Goal: Task Accomplishment & Management: Complete application form

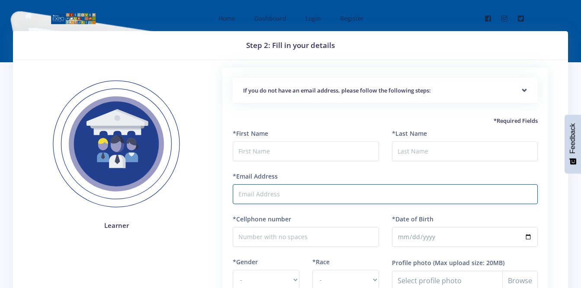
click at [325, 192] on input "*Email Address" at bounding box center [385, 194] width 305 height 20
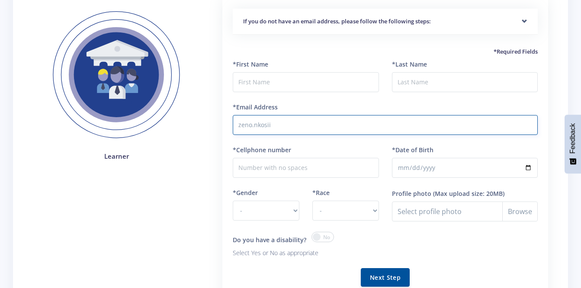
scroll to position [70, 0]
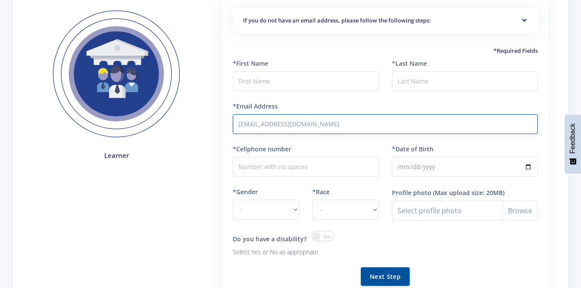
type input "[EMAIL_ADDRESS][DOMAIN_NAME]"
click at [460, 83] on input "*Last Name" at bounding box center [465, 81] width 146 height 20
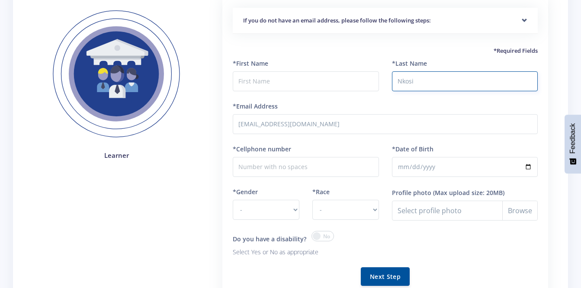
type input "Nkosi"
click at [324, 78] on input "text" at bounding box center [306, 81] width 146 height 20
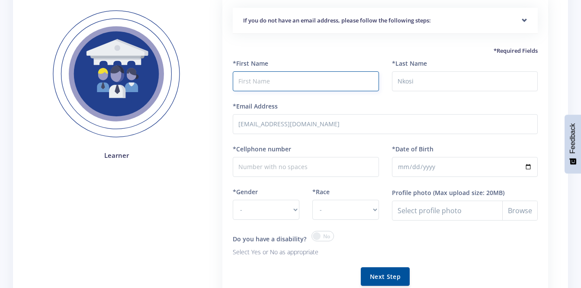
type input "Kwanda"
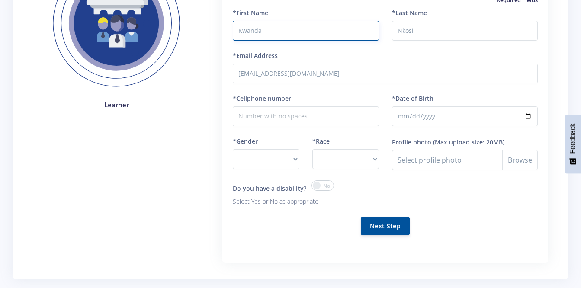
scroll to position [124, 0]
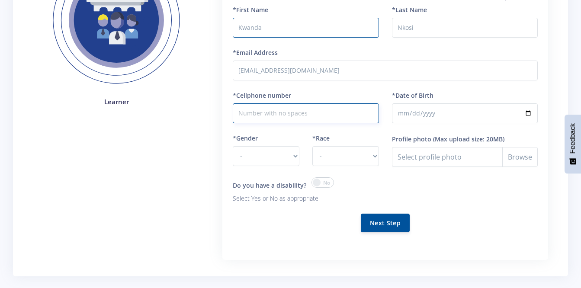
click at [331, 113] on input "*Cellphone number" at bounding box center [306, 113] width 146 height 20
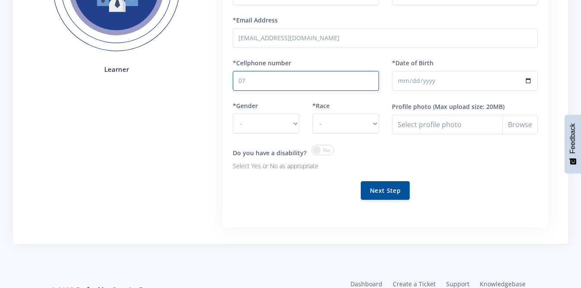
scroll to position [157, 0]
type input "0725559657"
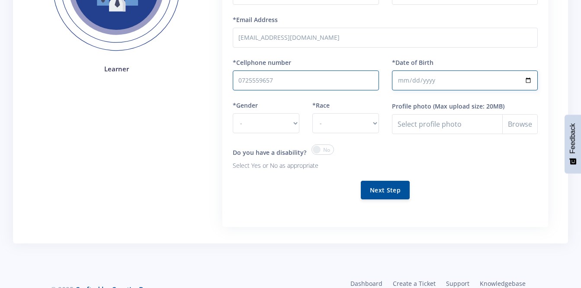
click at [466, 78] on input "*Date of Birth" at bounding box center [465, 80] width 146 height 20
click at [470, 83] on input "*Date of Birth" at bounding box center [465, 80] width 146 height 20
click at [463, 81] on input "*Date of Birth" at bounding box center [465, 80] width 146 height 20
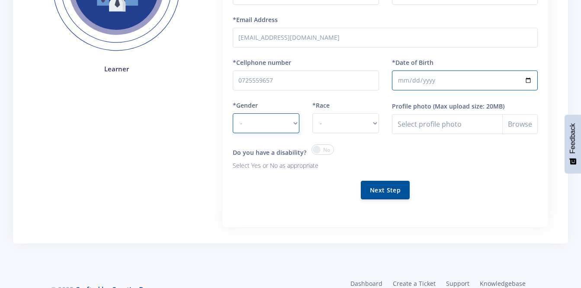
click at [275, 121] on select "- [DEMOGRAPHIC_DATA] [DEMOGRAPHIC_DATA]" at bounding box center [266, 123] width 67 height 20
select select "F"
click at [233, 113] on select "- [DEMOGRAPHIC_DATA] [DEMOGRAPHIC_DATA]" at bounding box center [266, 123] width 67 height 20
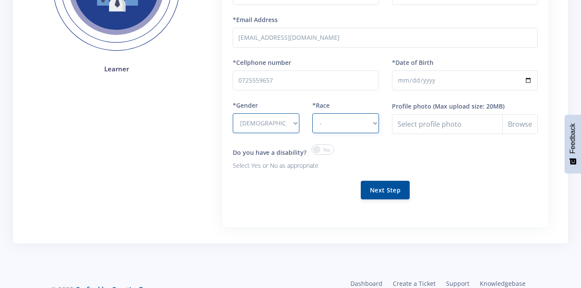
click at [355, 124] on select "- [DEMOGRAPHIC_DATA] Coloured Indian White Other" at bounding box center [345, 123] width 67 height 20
select select "[DEMOGRAPHIC_DATA]"
click at [312, 113] on select "- [DEMOGRAPHIC_DATA] Coloured Indian White Other" at bounding box center [345, 123] width 67 height 20
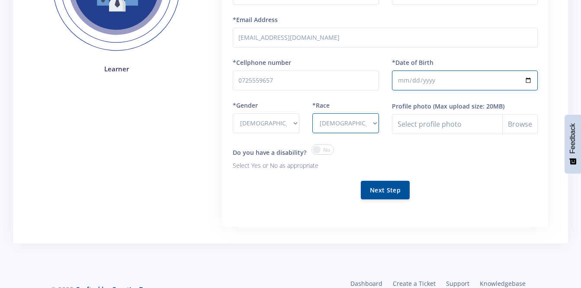
click at [473, 80] on input "*Date of Birth" at bounding box center [465, 80] width 146 height 20
click at [501, 83] on input "*Date of Birth" at bounding box center [465, 80] width 146 height 20
click at [496, 81] on input "*Date of Birth" at bounding box center [465, 80] width 146 height 20
click at [484, 80] on input "*Date of Birth" at bounding box center [465, 80] width 146 height 20
click at [478, 82] on input "*Date of Birth" at bounding box center [465, 80] width 146 height 20
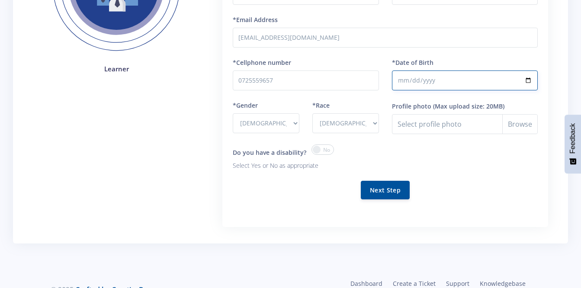
click at [443, 82] on input "*Date of Birth" at bounding box center [465, 80] width 146 height 20
click at [441, 80] on input "*Date of Birth" at bounding box center [465, 80] width 146 height 20
click at [433, 84] on input "*Date of Birth" at bounding box center [465, 80] width 146 height 20
click at [460, 81] on input "*Date of Birth" at bounding box center [465, 80] width 146 height 20
click at [453, 83] on input "*Date of Birth" at bounding box center [465, 80] width 146 height 20
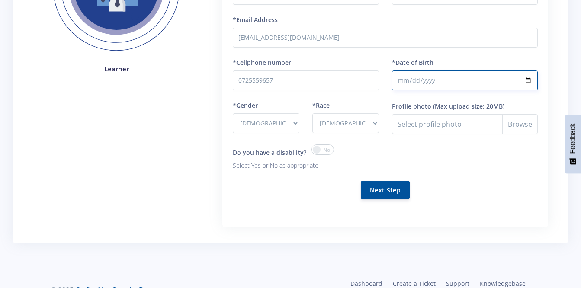
click at [461, 81] on input "*Date of Birth" at bounding box center [465, 80] width 146 height 20
click at [472, 83] on input "*Date of Birth" at bounding box center [465, 80] width 146 height 20
click at [525, 83] on input "*Date of Birth" at bounding box center [465, 80] width 146 height 20
click at [471, 79] on input "[DATE]" at bounding box center [465, 80] width 146 height 20
click at [430, 78] on input "[DATE]" at bounding box center [465, 80] width 146 height 20
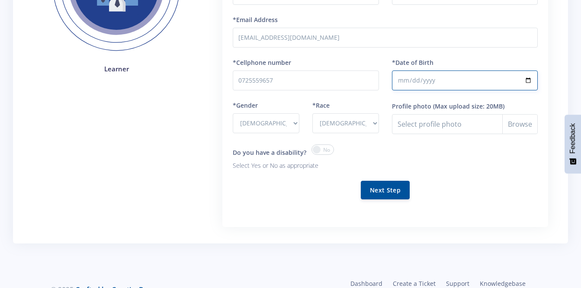
click at [524, 83] on input "[DATE]" at bounding box center [465, 80] width 146 height 20
type input "[DATE]"
click at [364, 187] on button "Next Step" at bounding box center [385, 190] width 49 height 19
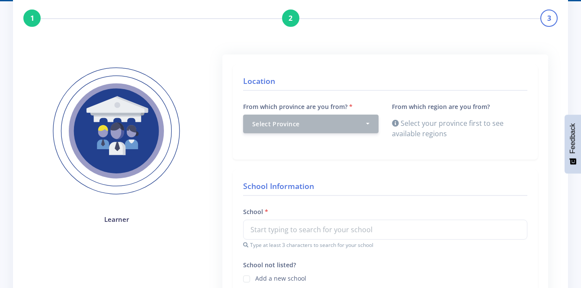
scroll to position [63, 0]
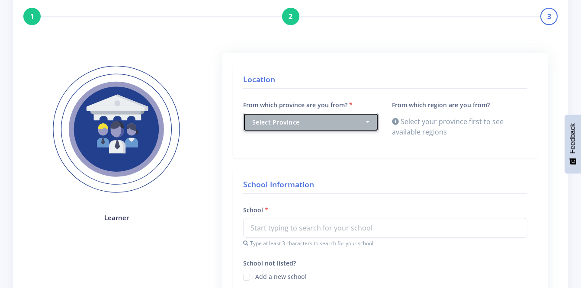
click at [363, 121] on div "Select Province" at bounding box center [308, 122] width 112 height 9
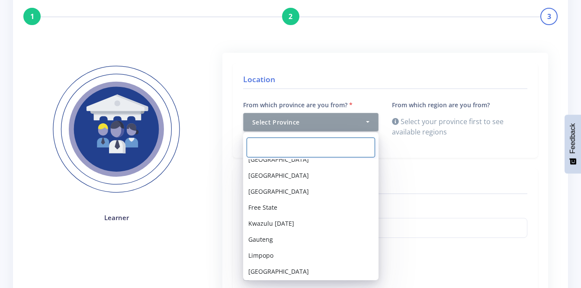
scroll to position [42, 0]
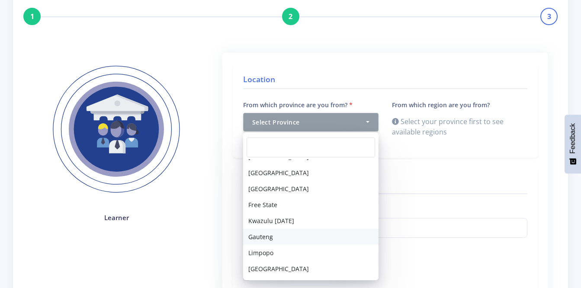
click at [297, 236] on link "Gauteng" at bounding box center [310, 237] width 135 height 16
select select "7"
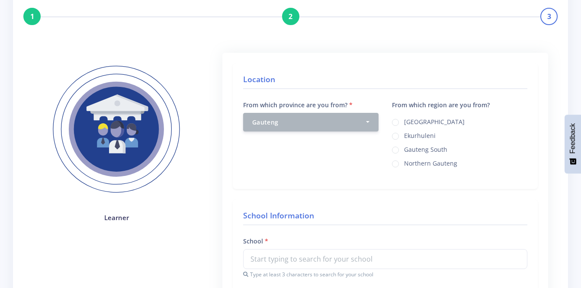
click at [454, 163] on label "Northern Gauteng" at bounding box center [430, 162] width 53 height 7
click at [409, 163] on input "Northern Gauteng" at bounding box center [407, 161] width 6 height 6
radio input "true"
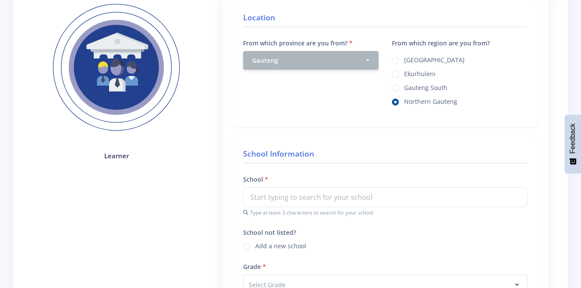
scroll to position [129, 0]
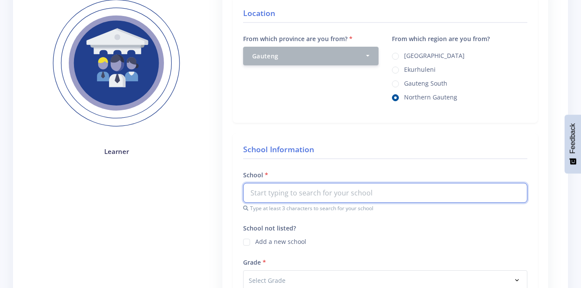
click at [453, 189] on input "text" at bounding box center [385, 193] width 284 height 20
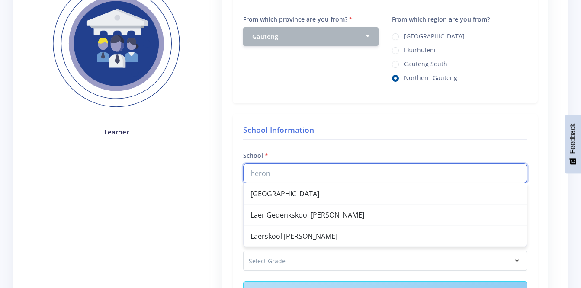
scroll to position [158, 0]
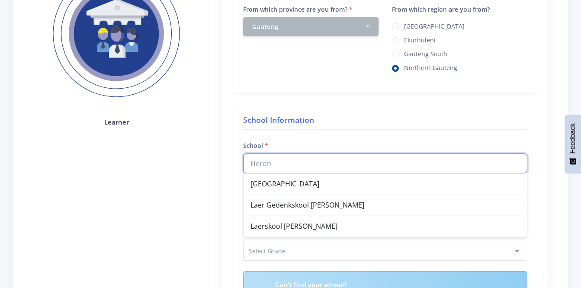
type input "Heron"
click at [493, 113] on div "School Information School Heron Heron Bridge College Laer Gedenkskool Danie The…" at bounding box center [385, 222] width 305 height 237
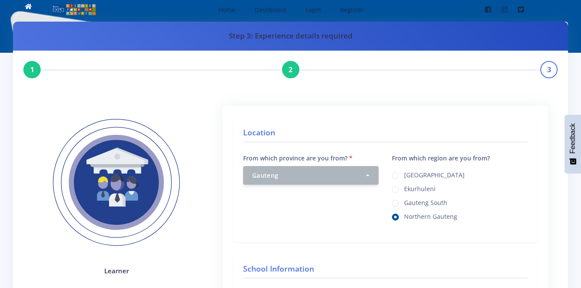
scroll to position [0, 0]
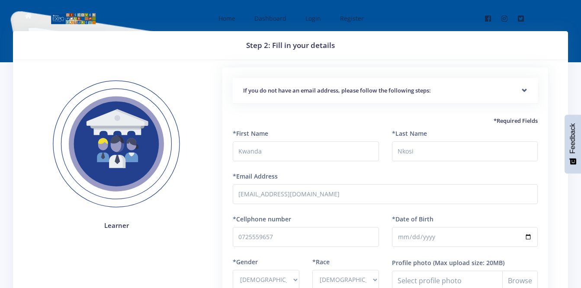
select select "F"
select select "[DEMOGRAPHIC_DATA]"
select select "F"
select select "African"
